Goal: Find specific page/section: Find specific page/section

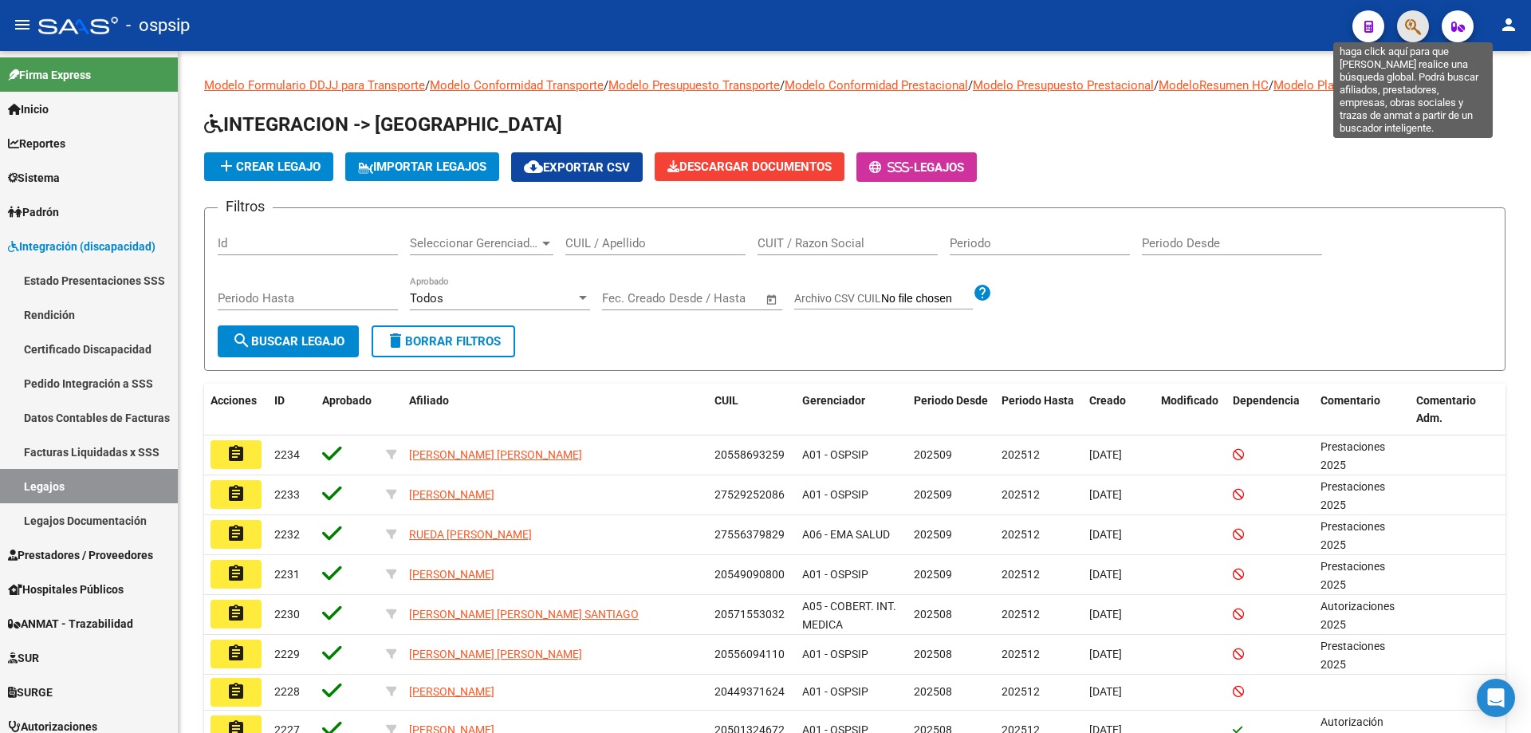
click at [1405, 22] on button "button" at bounding box center [1413, 26] width 32 height 32
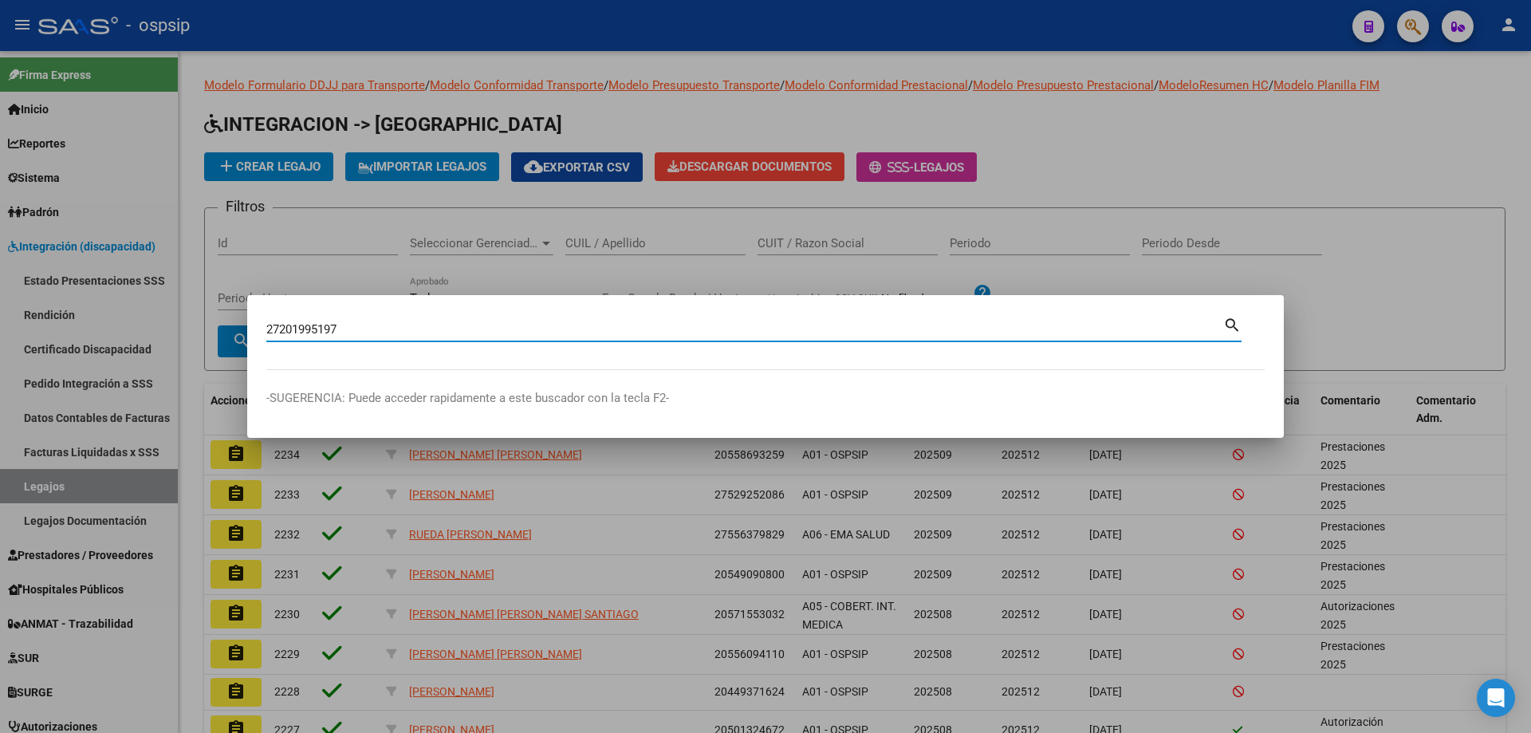
type input "27201995197"
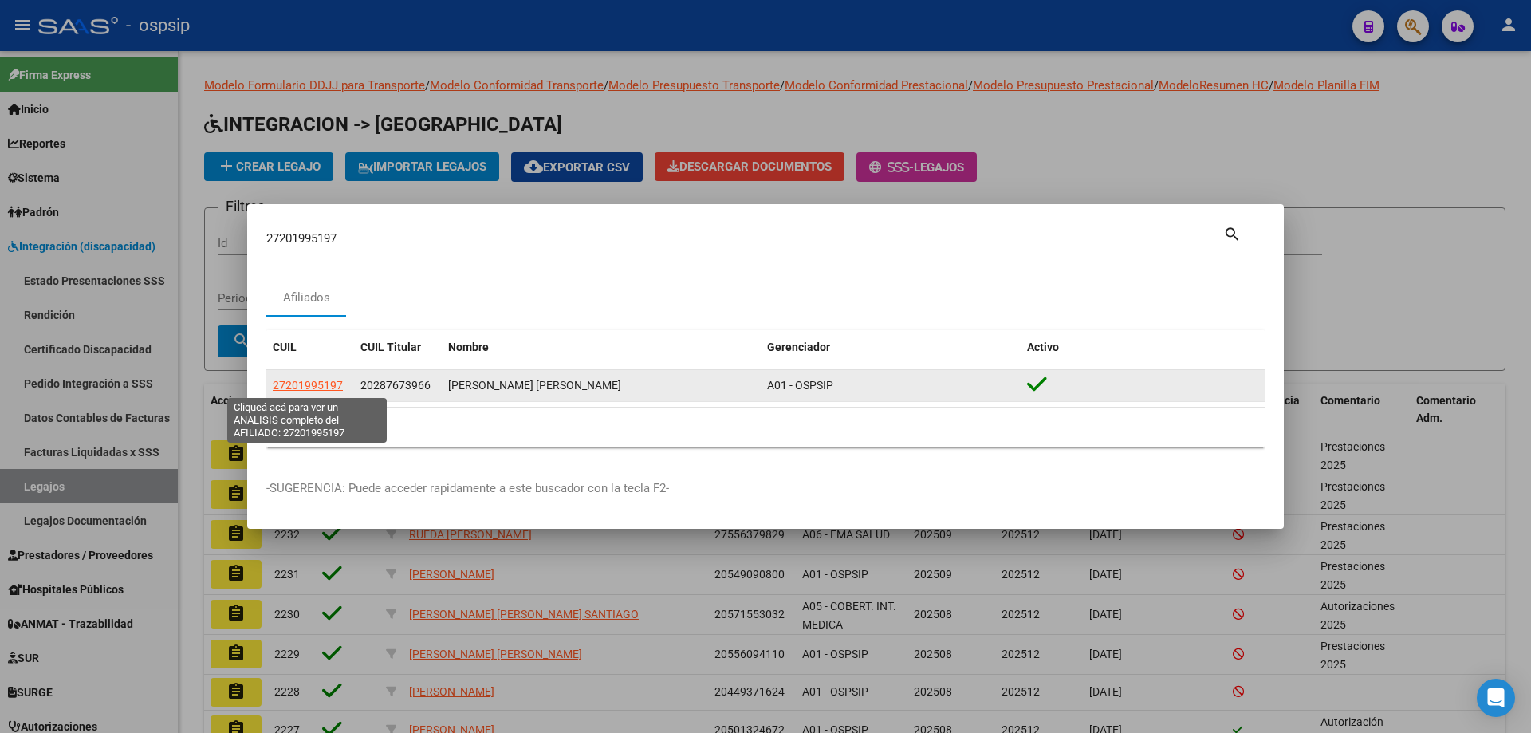
click at [333, 383] on span "27201995197" at bounding box center [308, 385] width 70 height 13
type textarea "27201995197"
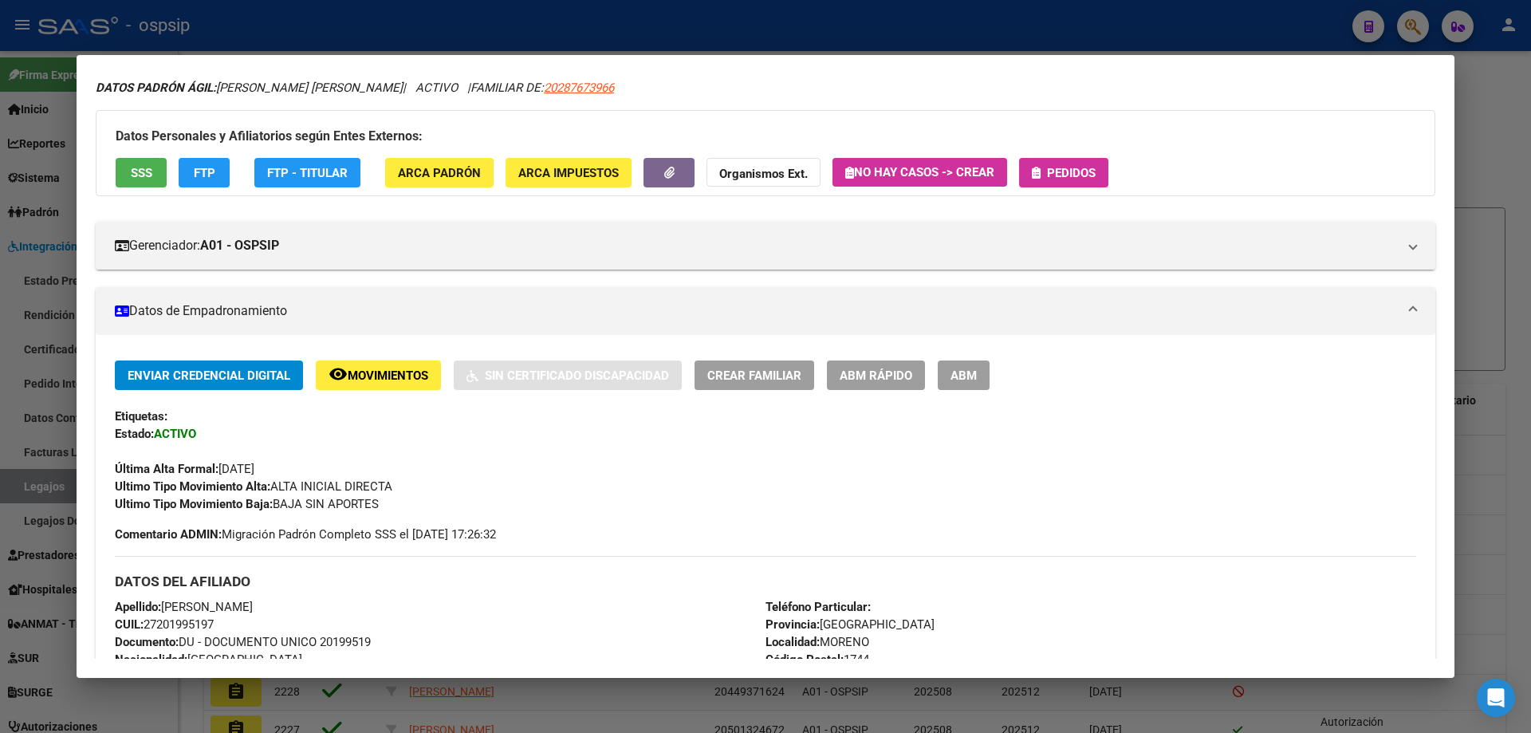
scroll to position [80, 0]
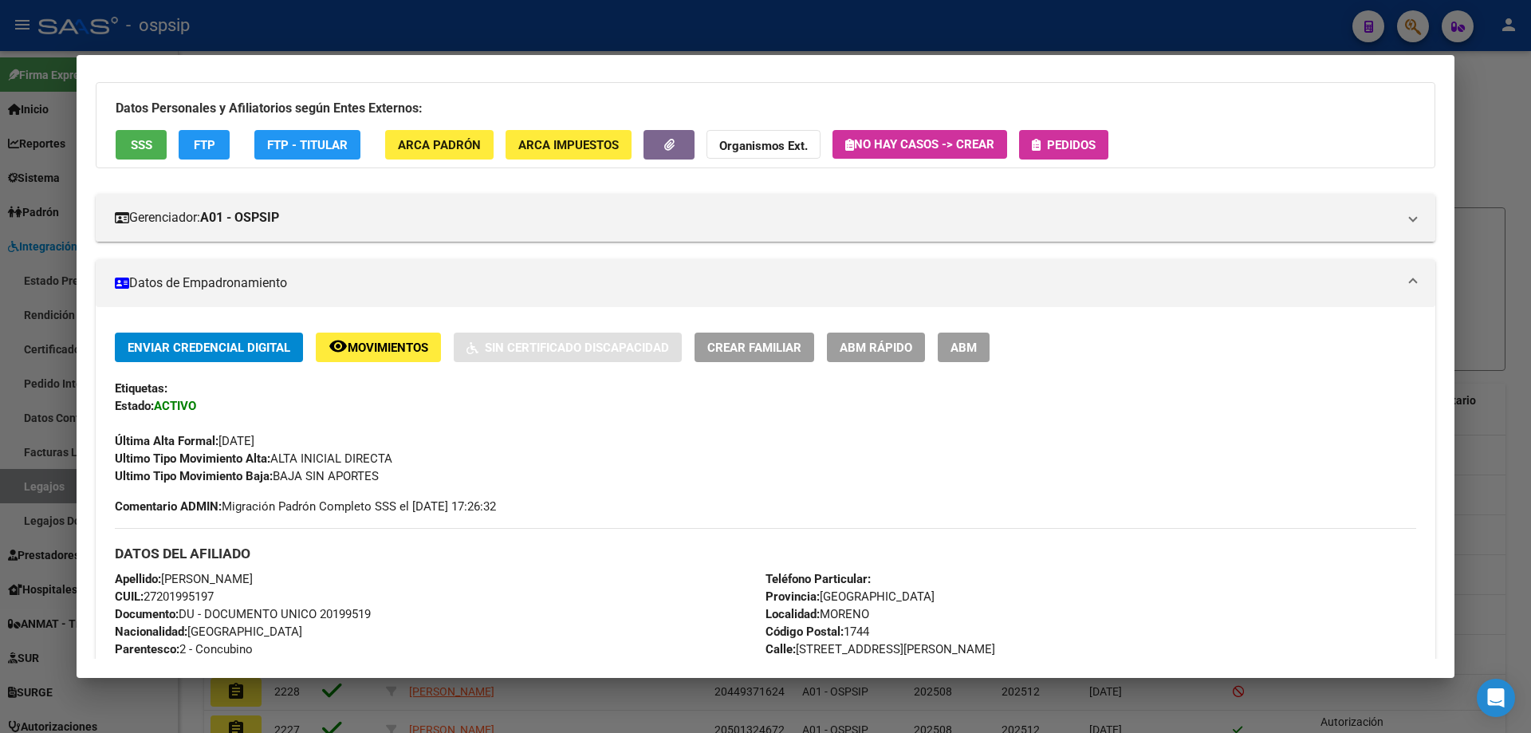
click at [1187, 29] on div at bounding box center [765, 366] width 1531 height 733
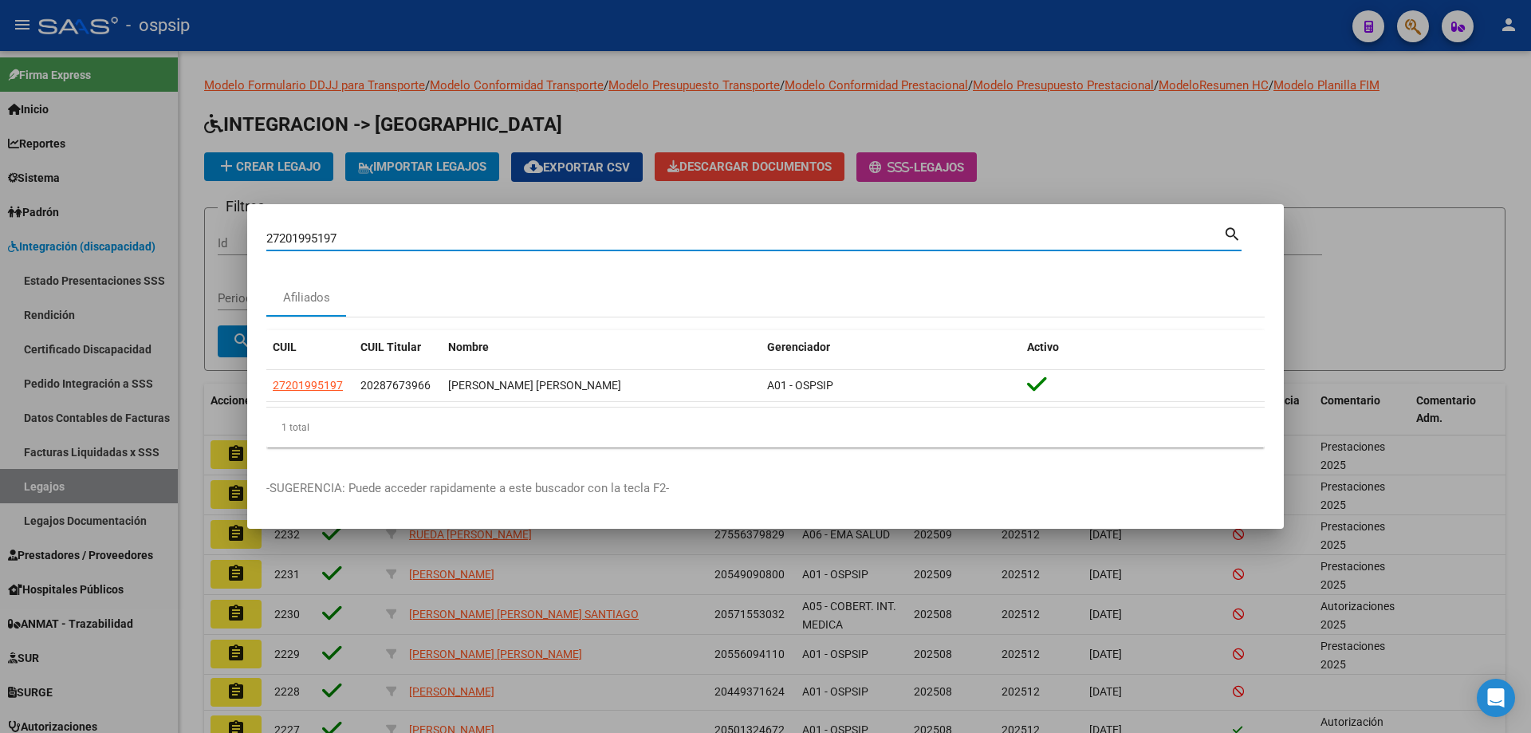
click at [272, 238] on input "27201995197" at bounding box center [744, 238] width 957 height 14
paste input "23397585484"
type input "23397585484"
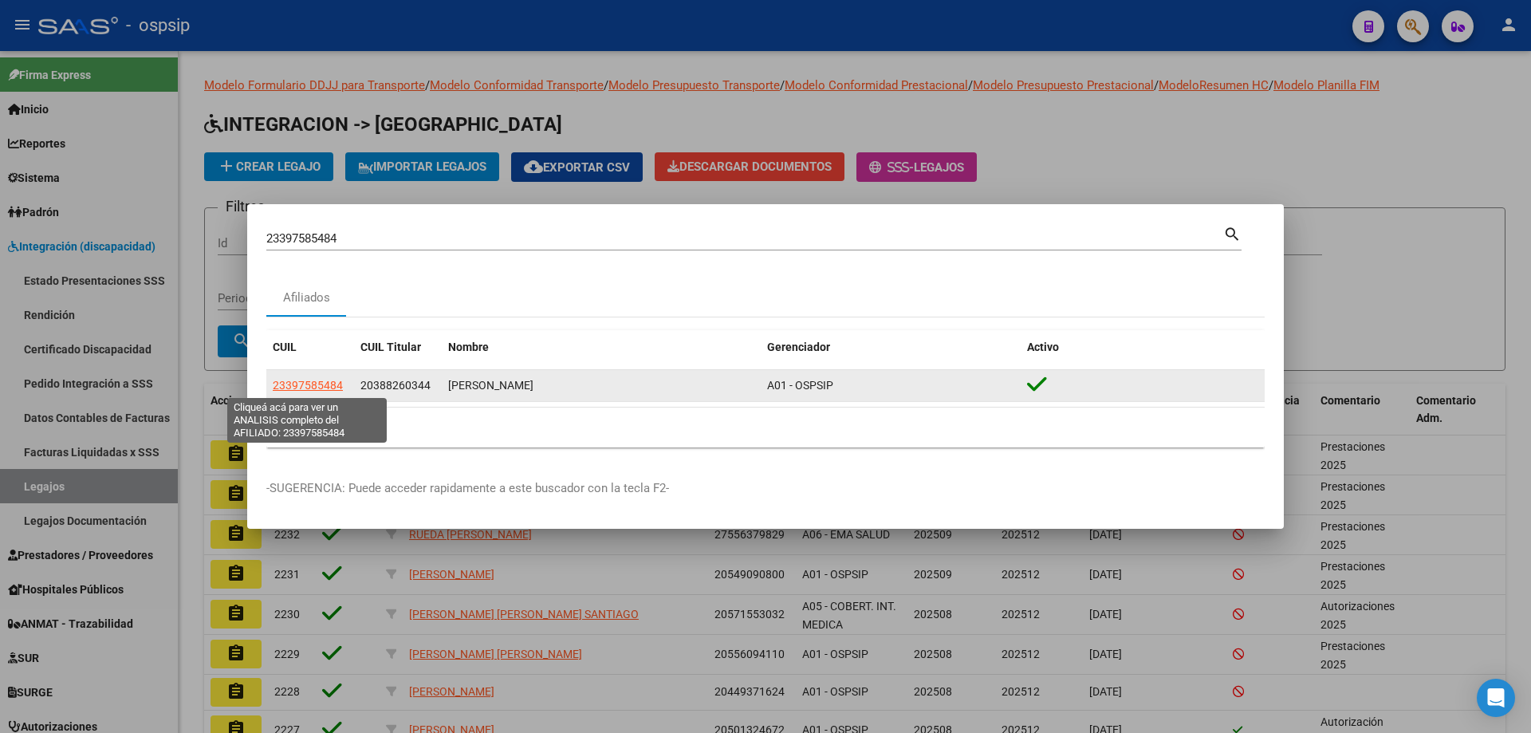
click at [288, 380] on span "23397585484" at bounding box center [308, 385] width 70 height 13
type textarea "23397585484"
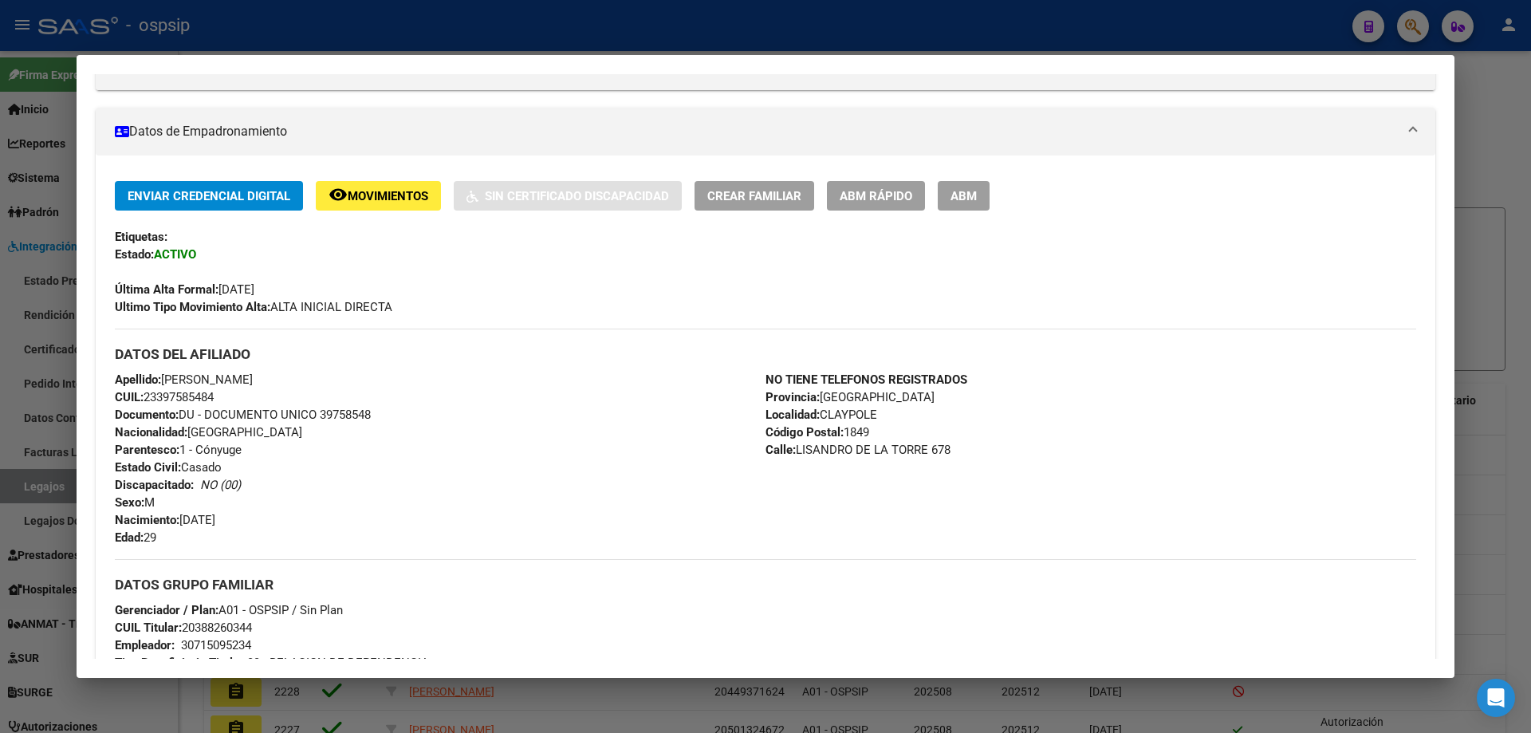
scroll to position [226, 0]
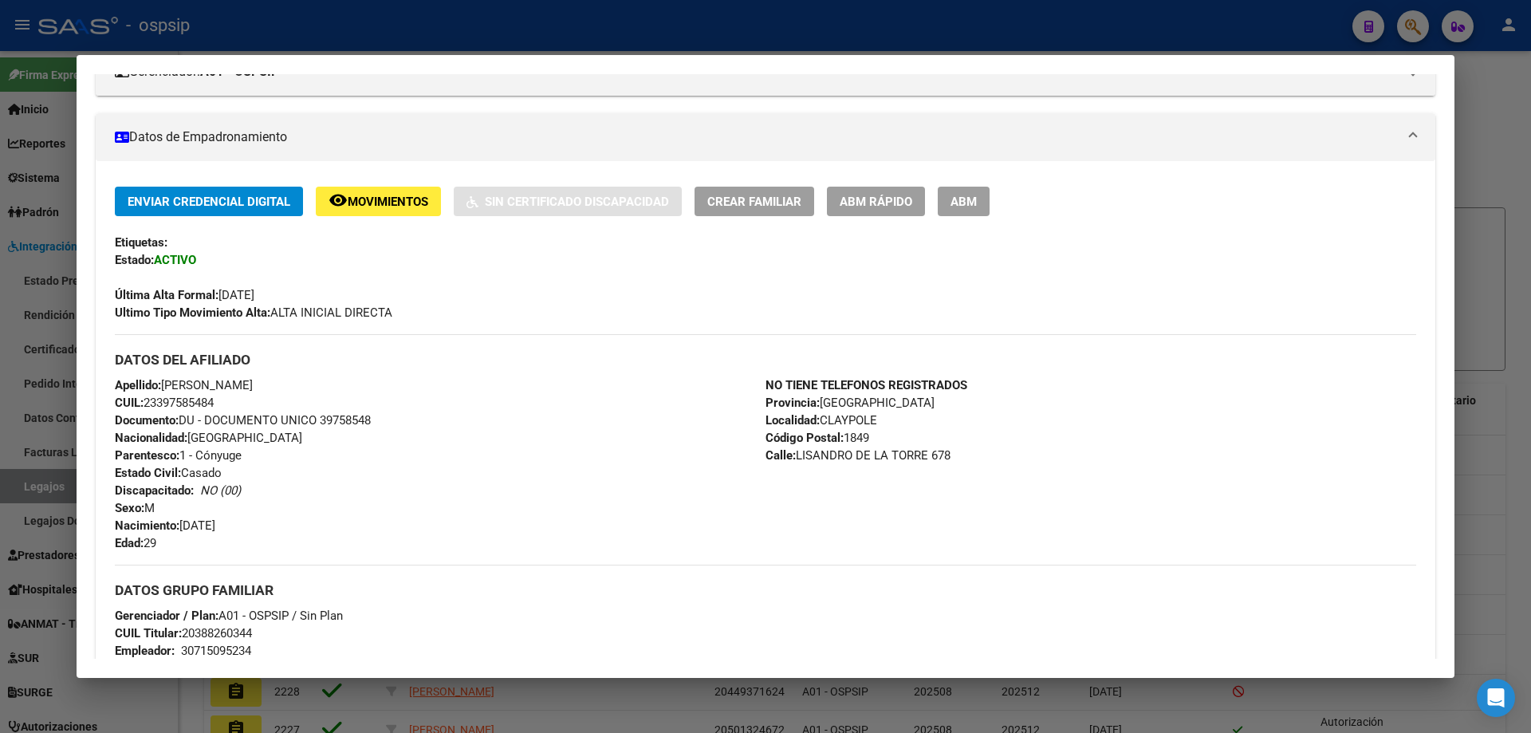
click at [39, 486] on div at bounding box center [765, 366] width 1531 height 733
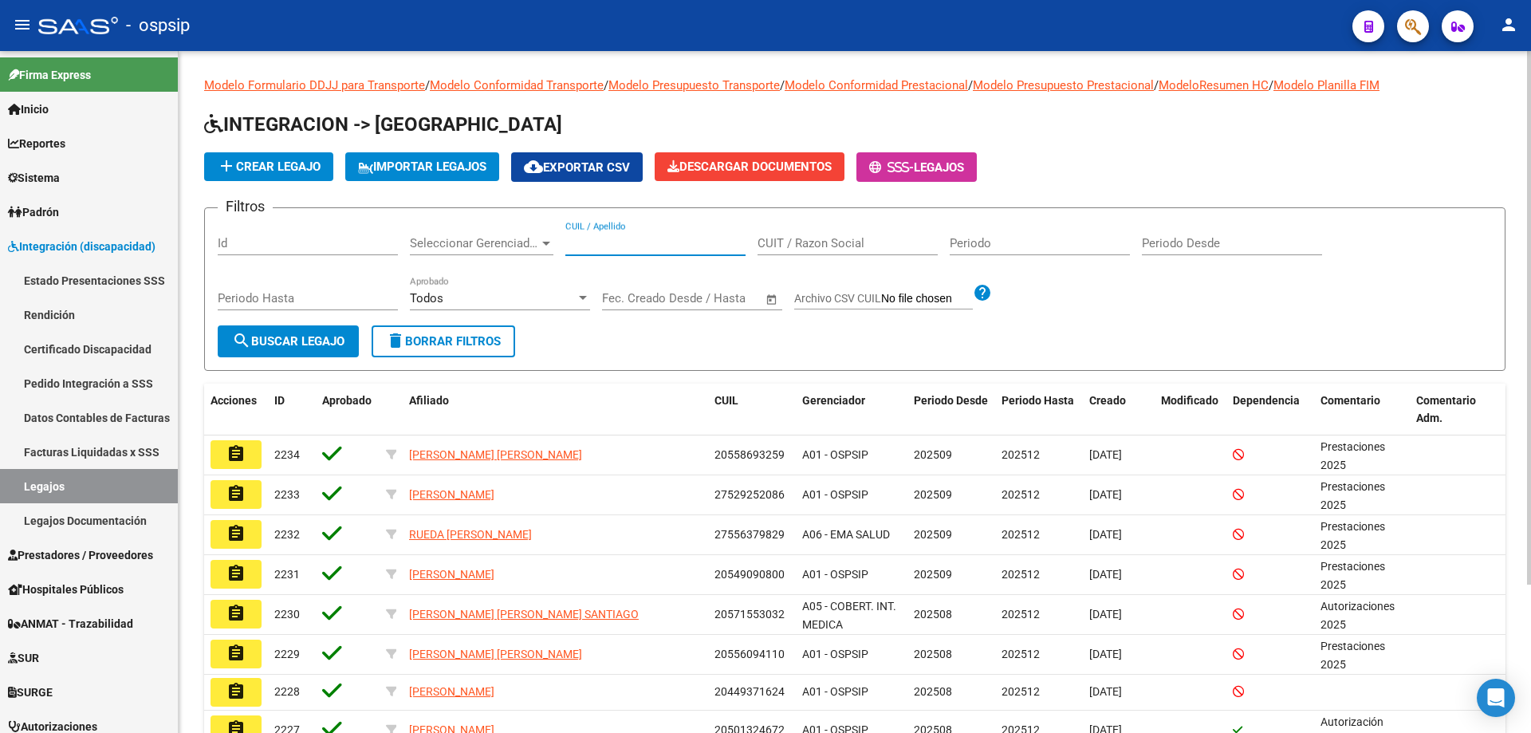
click at [628, 237] on input "CUIL / Apellido" at bounding box center [655, 243] width 180 height 14
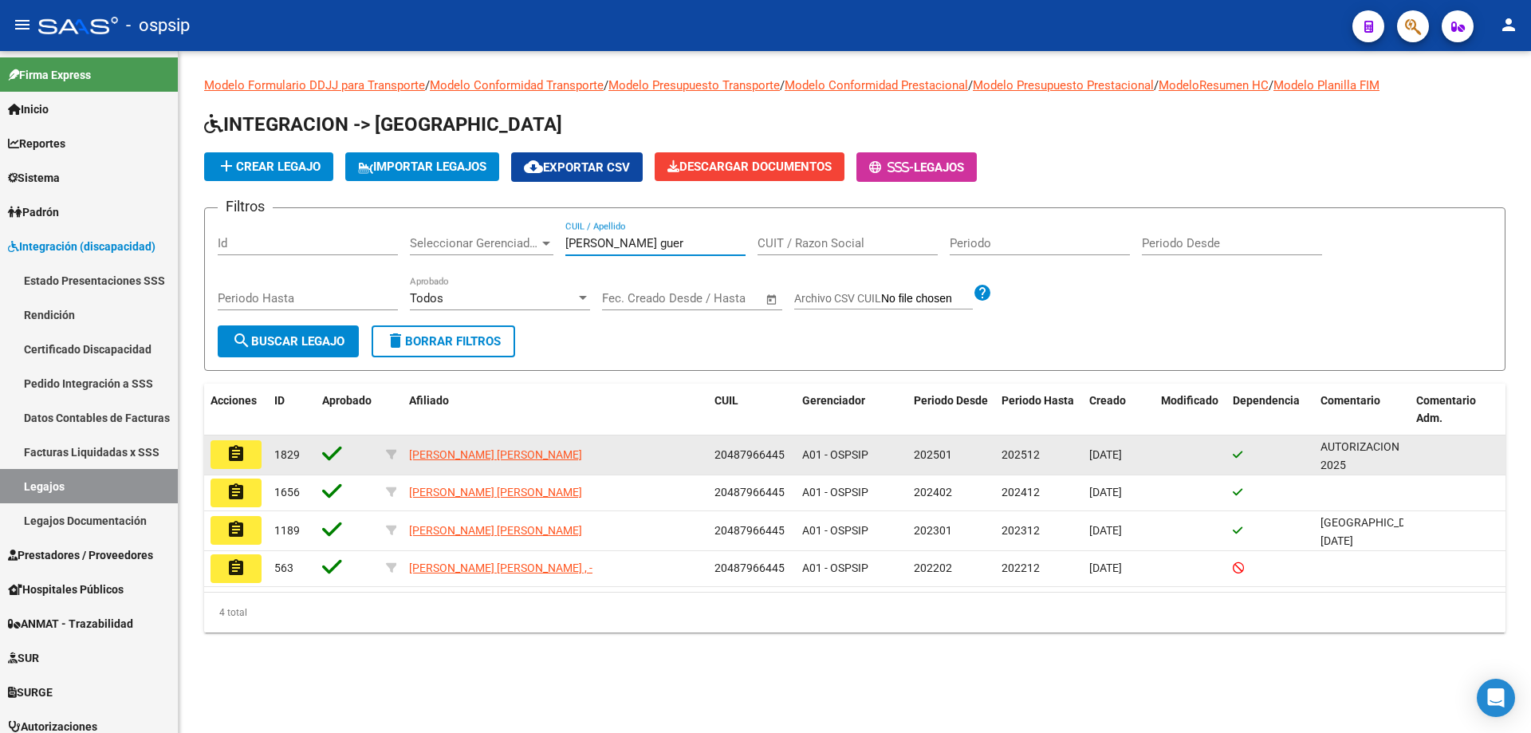
type input "[PERSON_NAME] guer"
click at [236, 458] on mat-icon "assignment" at bounding box center [235, 453] width 19 height 19
